Goal: Task Accomplishment & Management: Complete application form

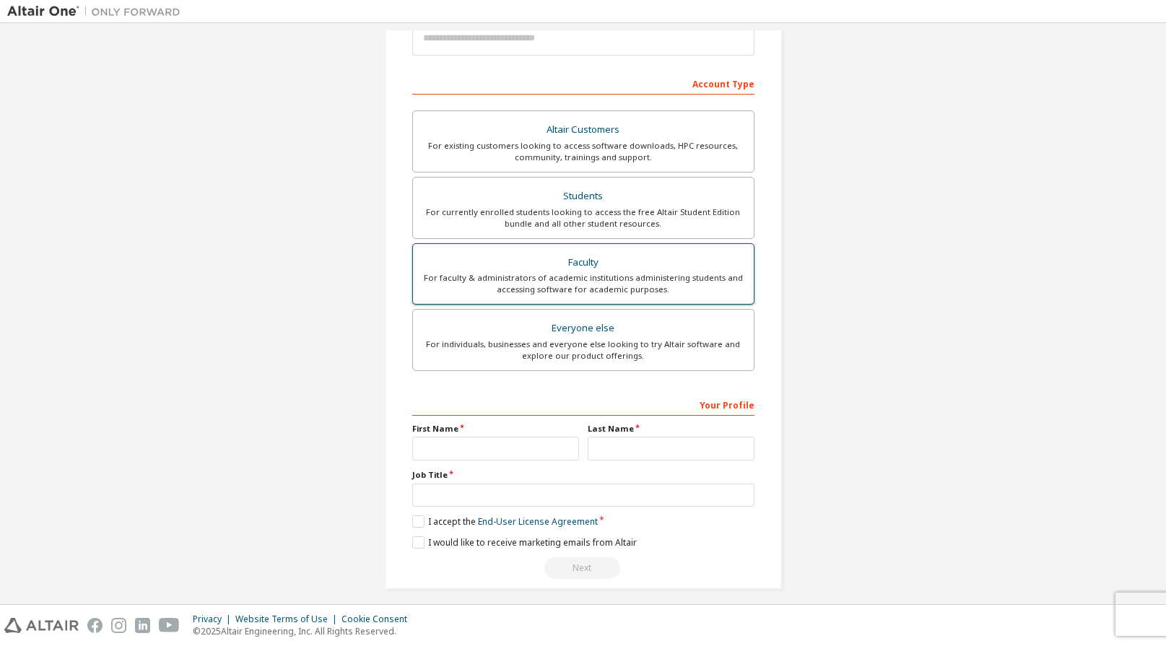
scroll to position [198, 0]
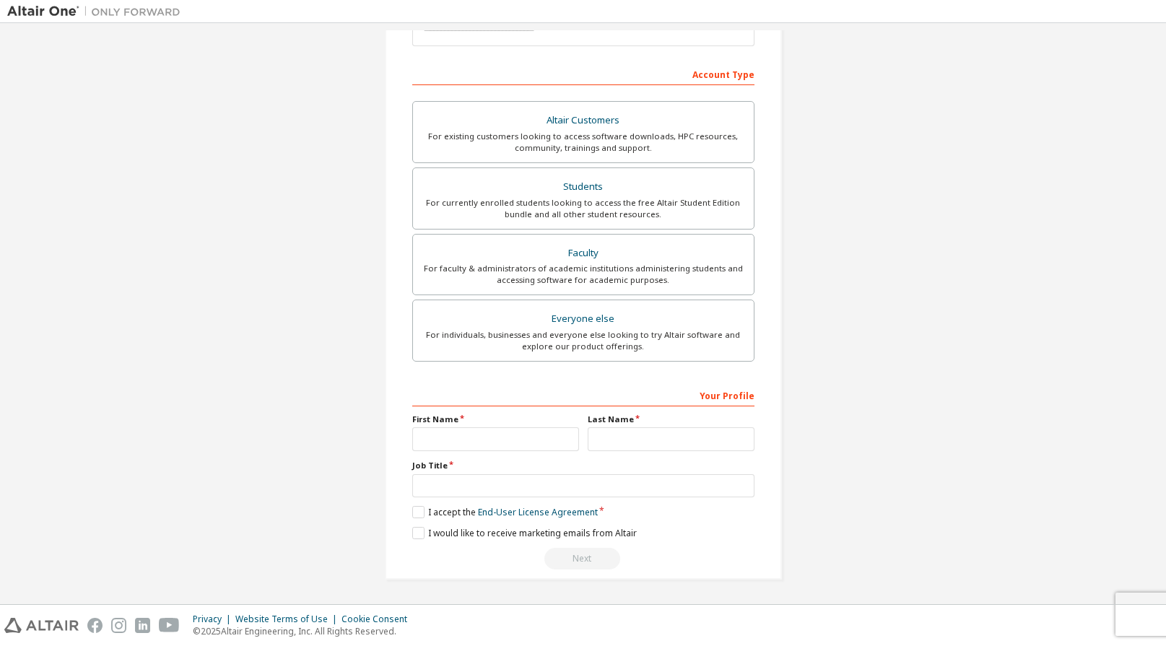
click at [511, 501] on div "Your Profile First Name Last Name Job Title Please provide State/Province to he…" at bounding box center [583, 476] width 342 height 187
click at [500, 492] on input "text" at bounding box center [583, 486] width 342 height 24
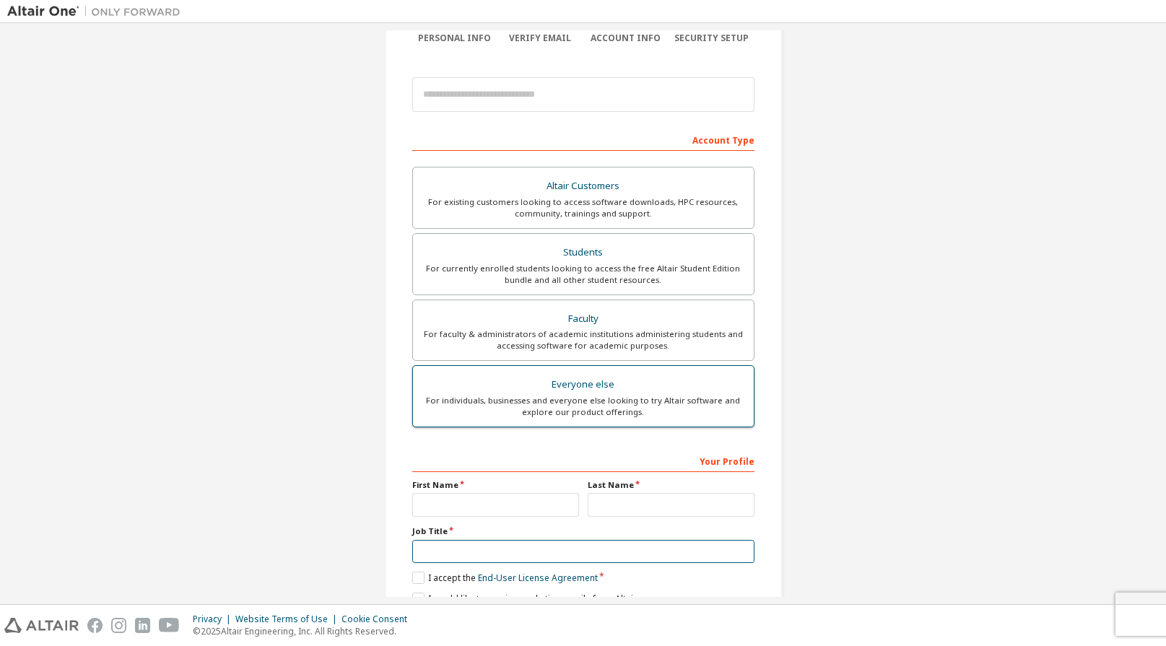
scroll to position [144, 0]
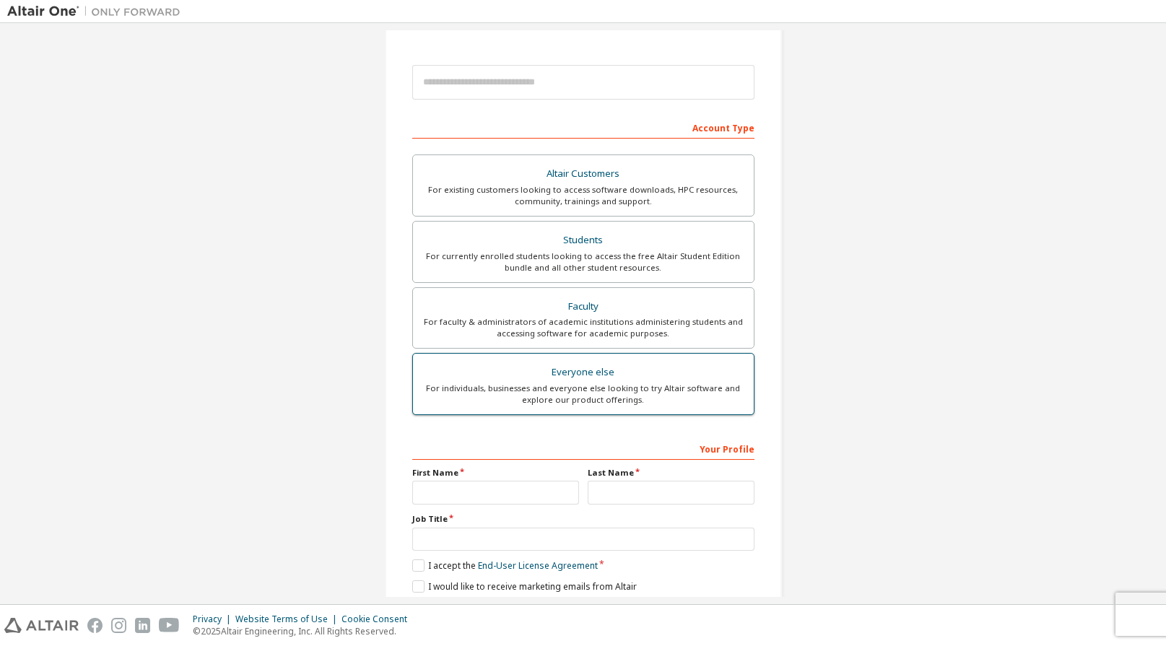
click at [570, 400] on div "For individuals, businesses and everyone else looking to try Altair software an…" at bounding box center [583, 394] width 323 height 23
click at [496, 492] on input "text" at bounding box center [495, 493] width 167 height 24
type input "*"
type input "*********"
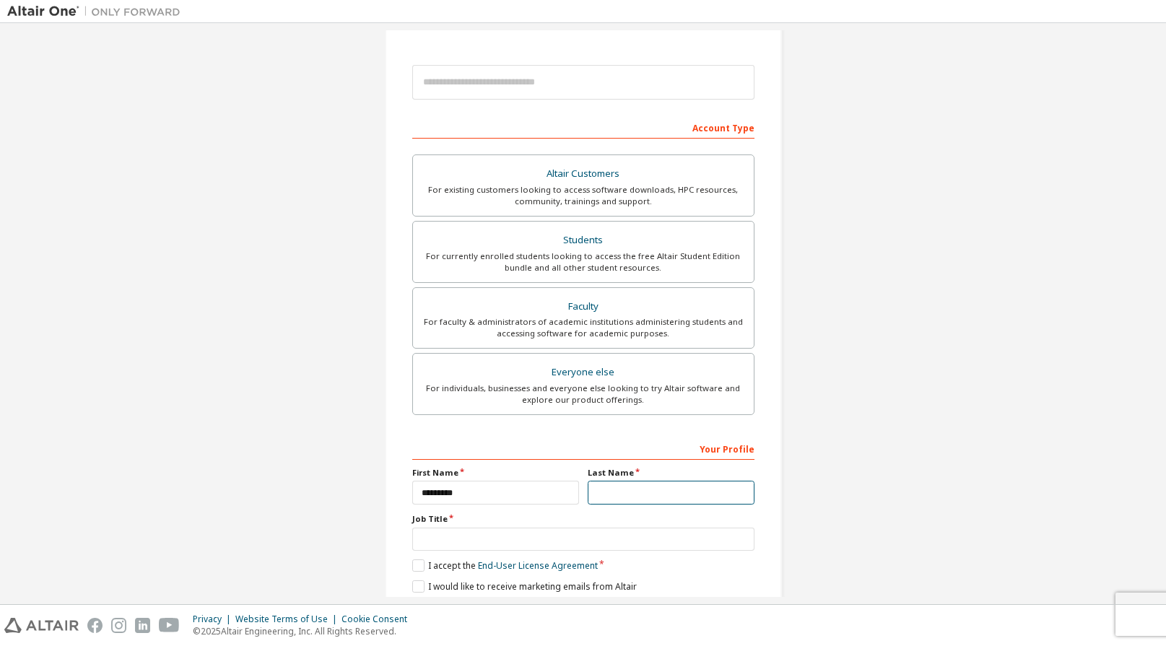
click at [646, 495] on input "text" at bounding box center [671, 493] width 167 height 24
type input "****"
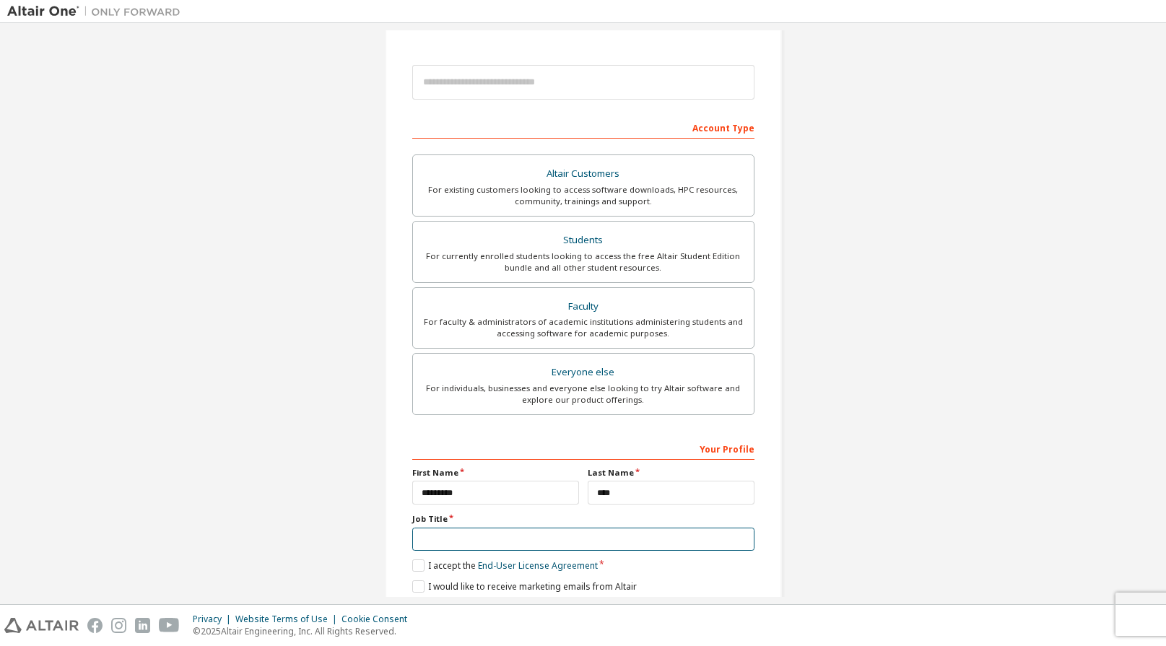
click at [650, 538] on input "text" at bounding box center [583, 540] width 342 height 24
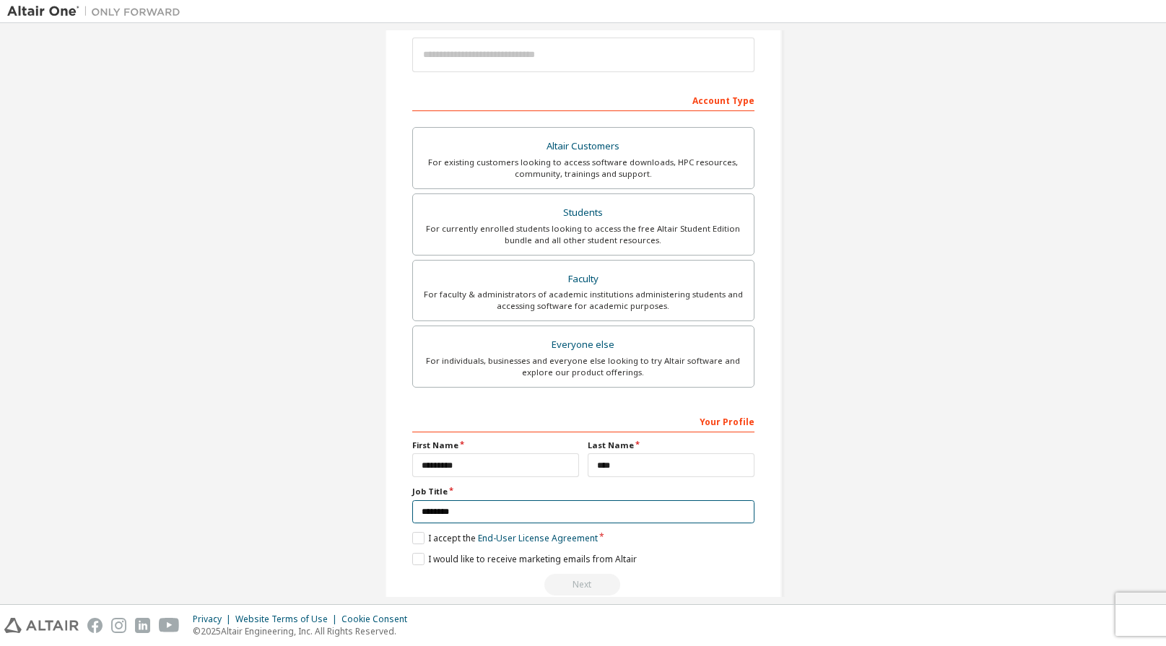
scroll to position [198, 0]
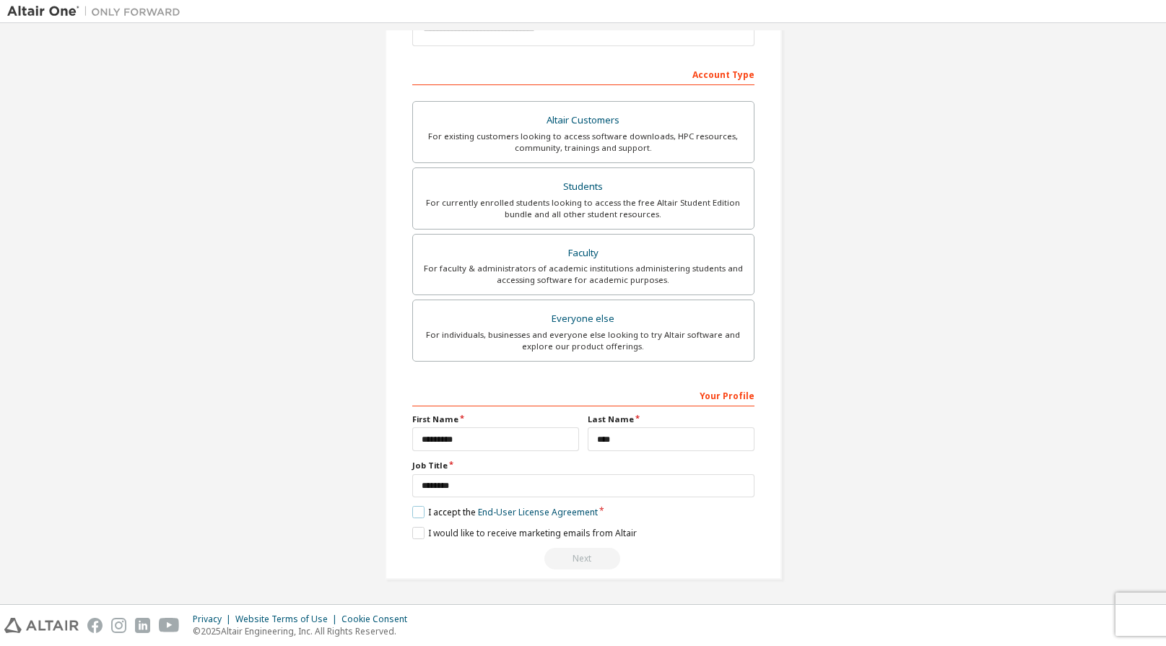
click at [414, 511] on label "I accept the End-User License Agreement" at bounding box center [505, 512] width 186 height 12
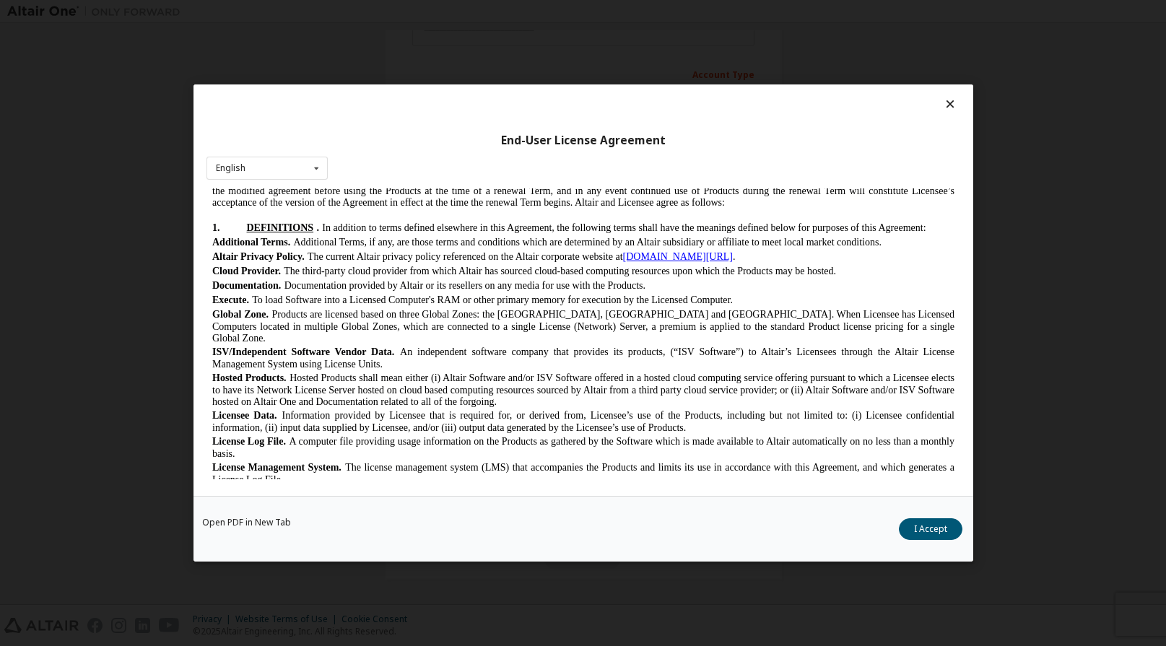
scroll to position [578, 0]
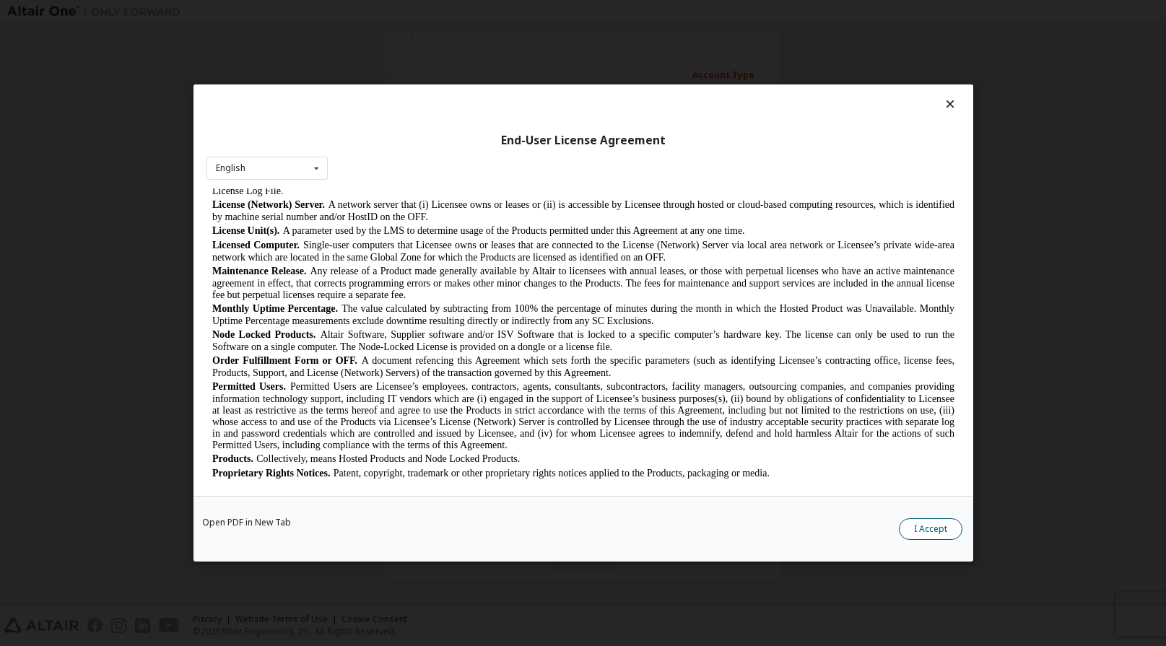
click at [924, 531] on button "I Accept" at bounding box center [931, 529] width 64 height 22
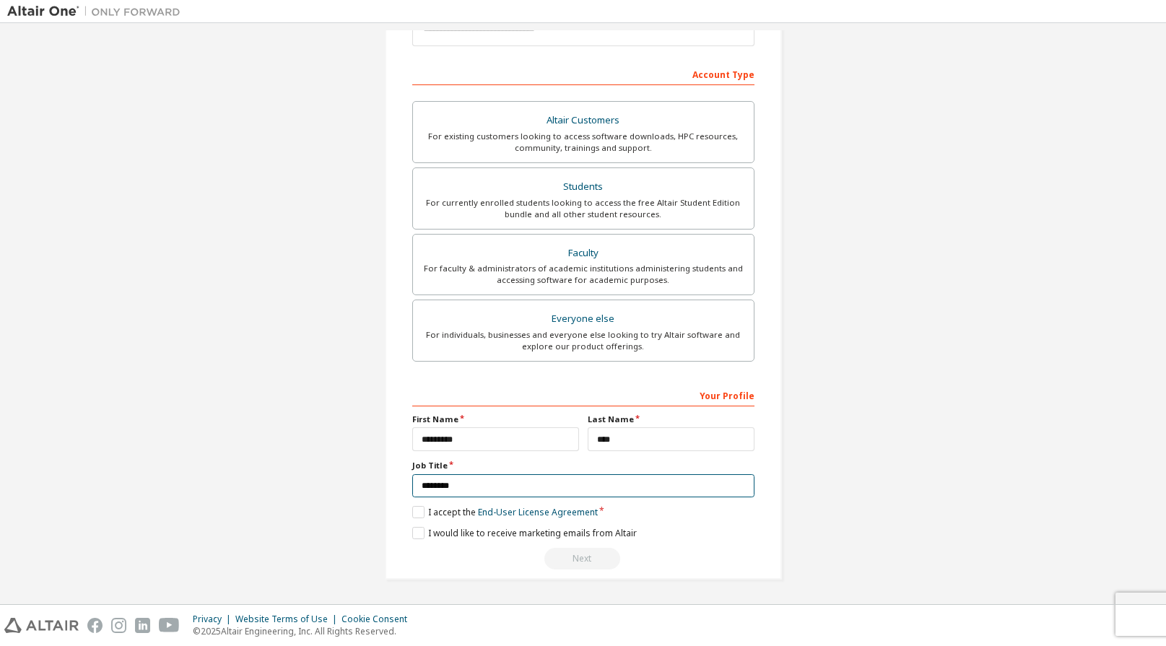
click at [467, 490] on input "********" at bounding box center [583, 486] width 342 height 24
type input "********"
click at [685, 557] on div "Next" at bounding box center [583, 559] width 342 height 22
click at [586, 557] on div "Next" at bounding box center [583, 559] width 342 height 22
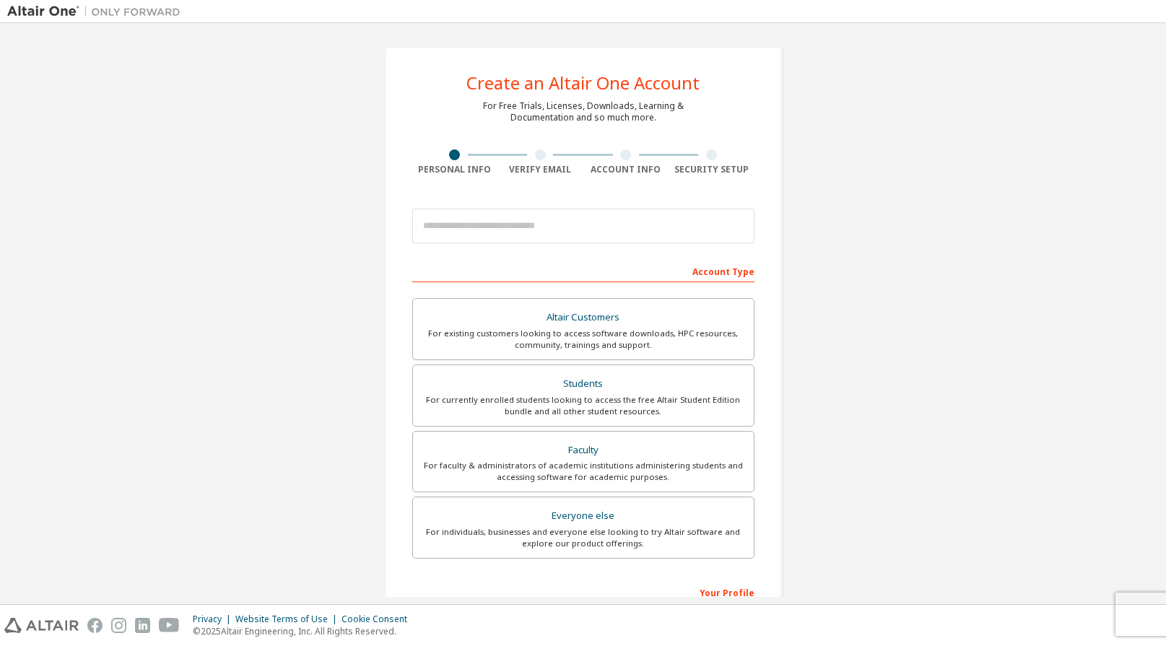
scroll to position [0, 0]
click at [529, 238] on input "email" at bounding box center [583, 226] width 342 height 35
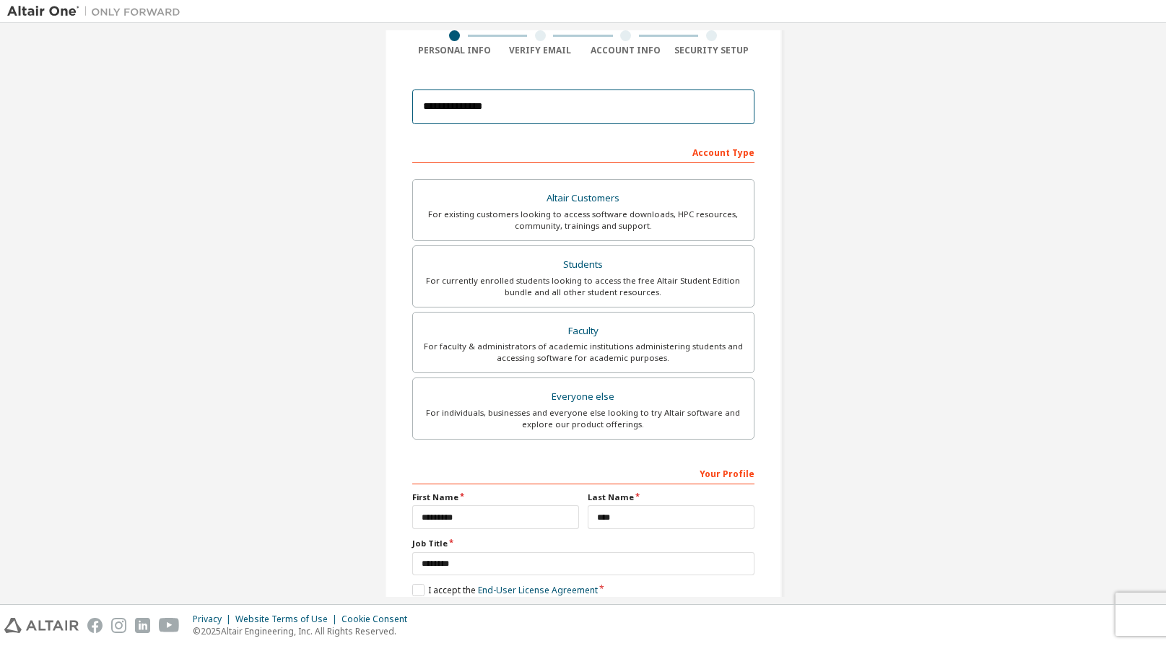
scroll to position [198, 0]
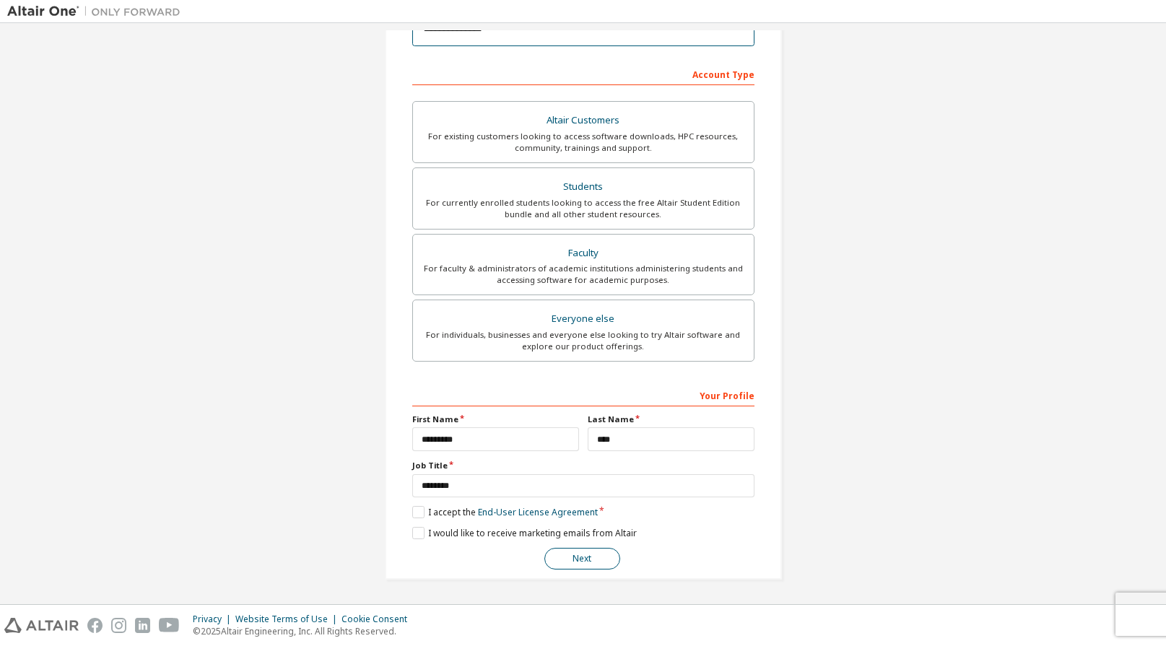
type input "**********"
click at [585, 551] on button "Next" at bounding box center [582, 559] width 76 height 22
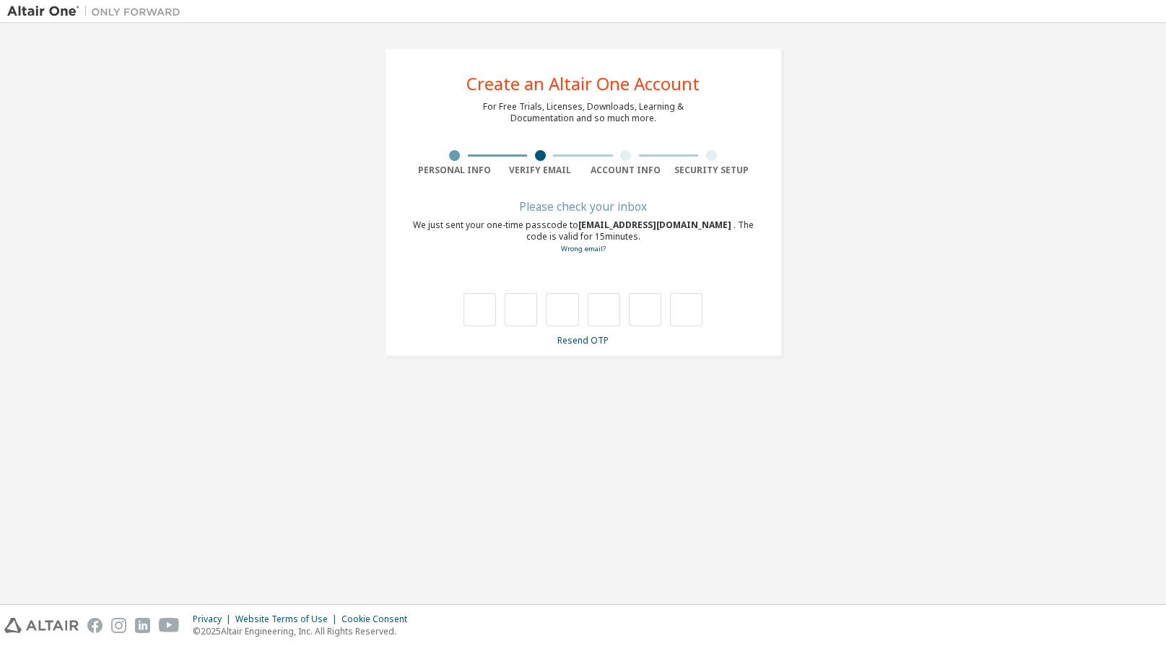
scroll to position [0, 0]
click at [475, 312] on input "text" at bounding box center [480, 309] width 32 height 33
type input "*"
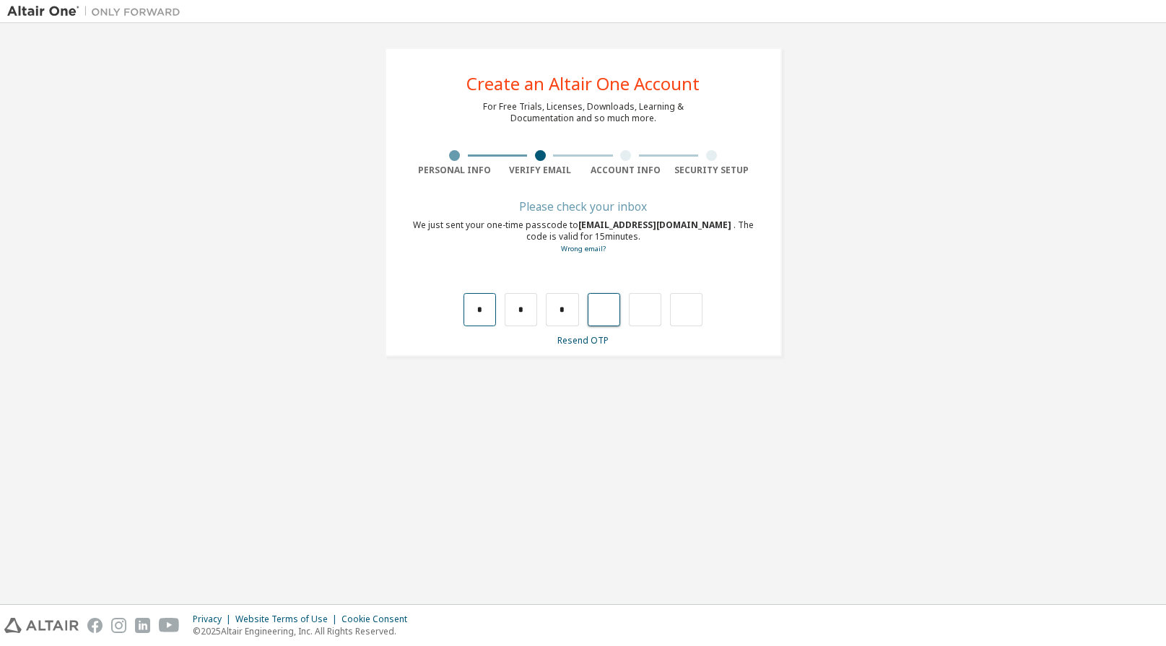
type input "*"
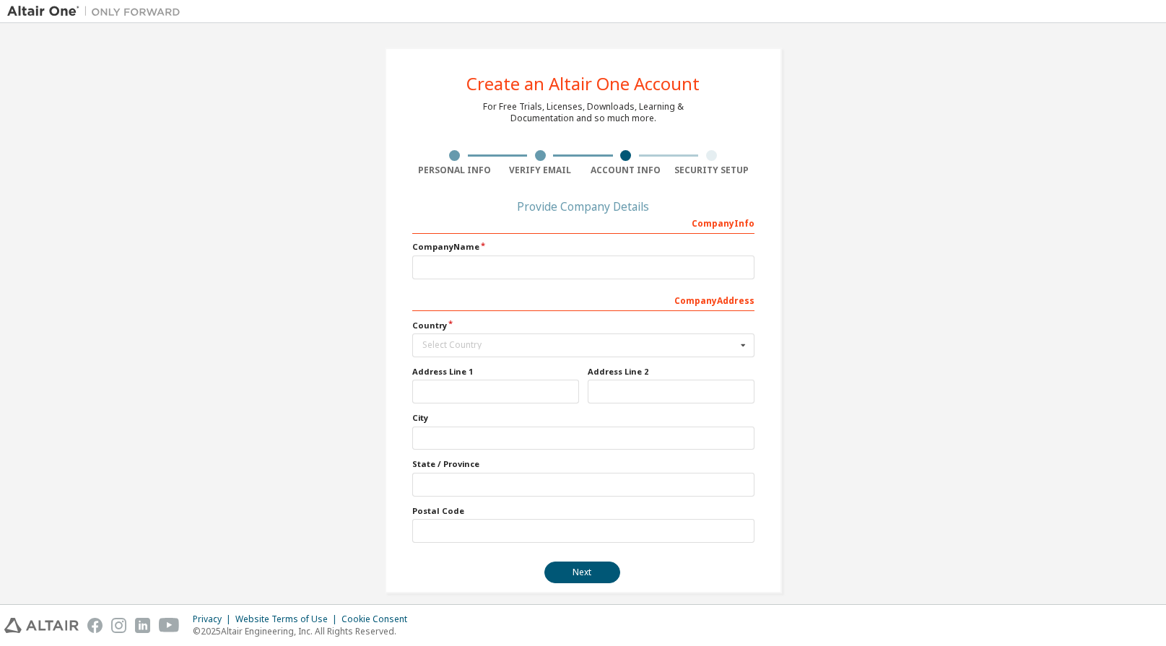
click at [454, 281] on div "Company Info Company Name Company Address Country Select Country [GEOGRAPHIC_DA…" at bounding box center [583, 377] width 342 height 332
click at [448, 274] on input "text" at bounding box center [583, 268] width 342 height 24
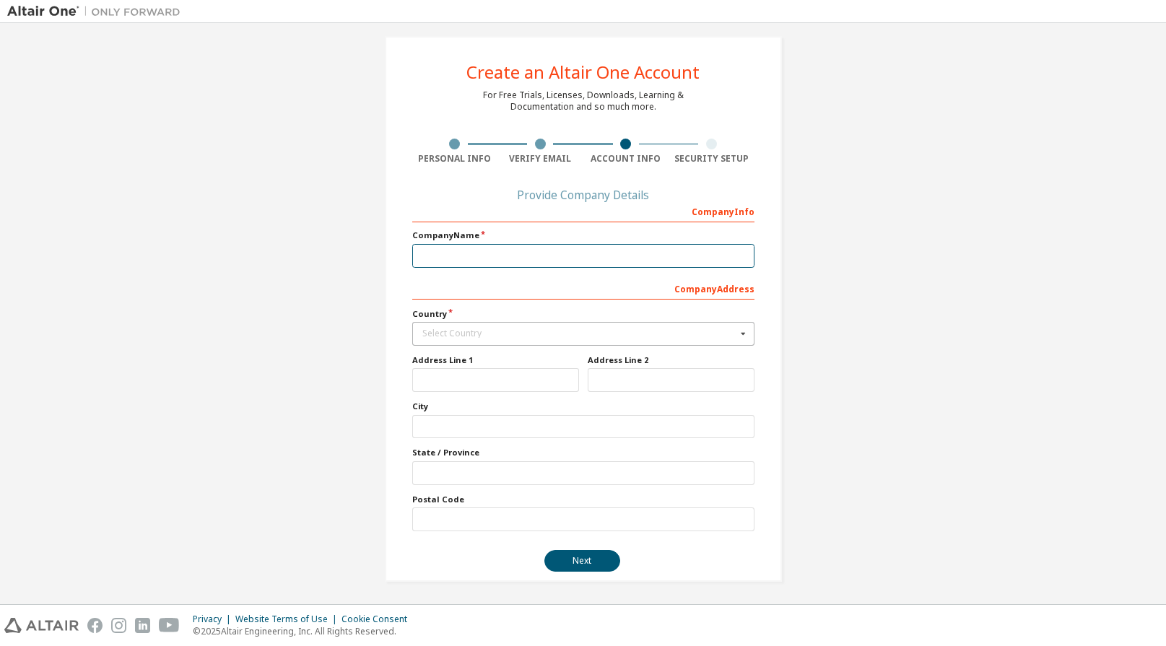
scroll to position [14, 0]
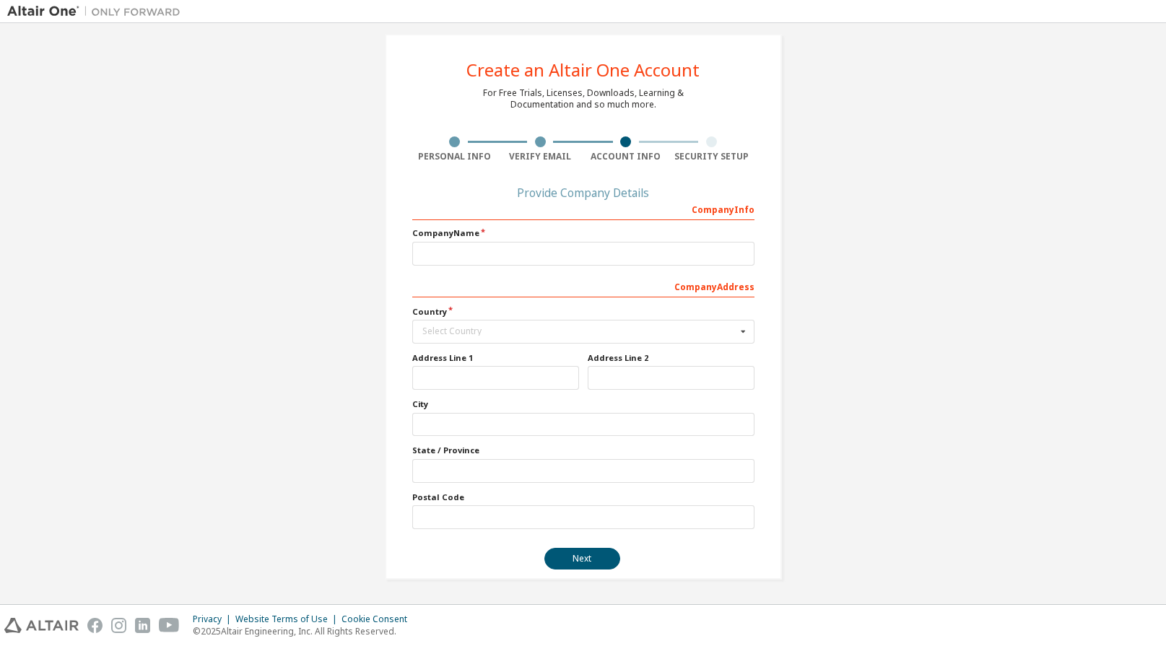
click at [240, 280] on div "Create an Altair One Account For Free Trials, Licenses, Downloads, Learning & D…" at bounding box center [583, 307] width 1152 height 581
click at [544, 331] on div "Select Country" at bounding box center [579, 331] width 314 height 9
click at [936, 293] on div "Create an Altair One Account For Free Trials, Licenses, Downloads, Learning & D…" at bounding box center [583, 307] width 1152 height 581
